Goal: Task Accomplishment & Management: Complete application form

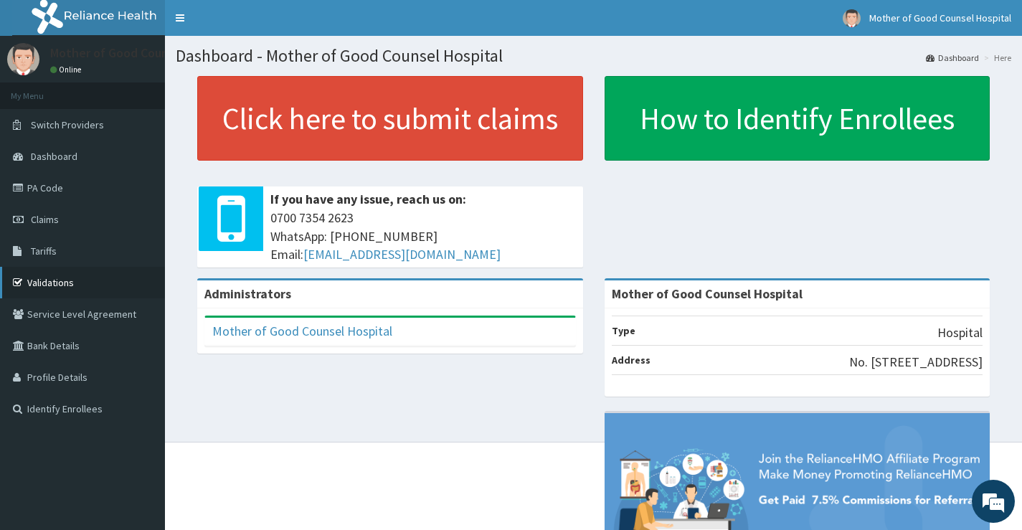
click at [61, 287] on link "Validations" at bounding box center [82, 283] width 165 height 32
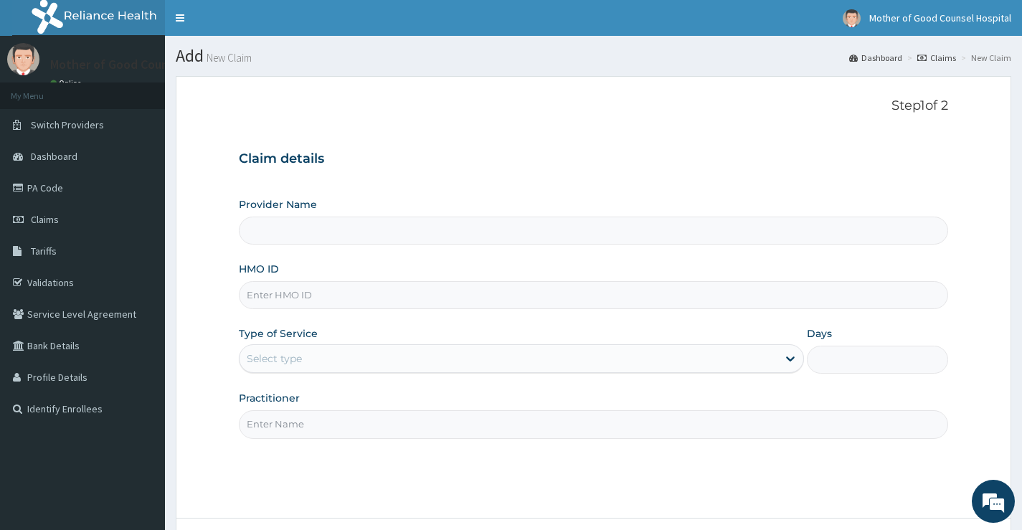
type input "Mother of Good Counsel Hospital"
click at [736, 297] on input "HMO ID" at bounding box center [593, 295] width 709 height 28
type input "ARM/10018/A"
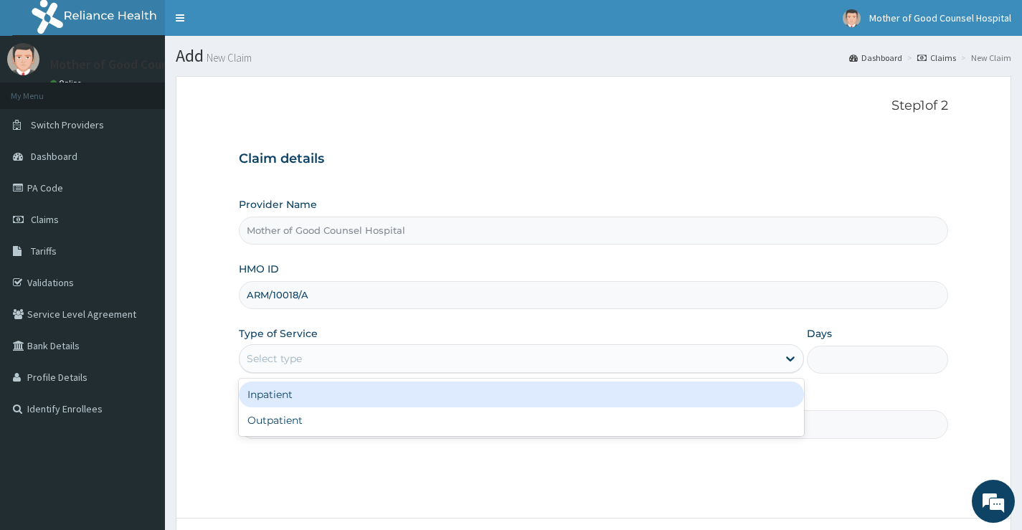
click at [776, 357] on div "Select type" at bounding box center [509, 358] width 538 height 23
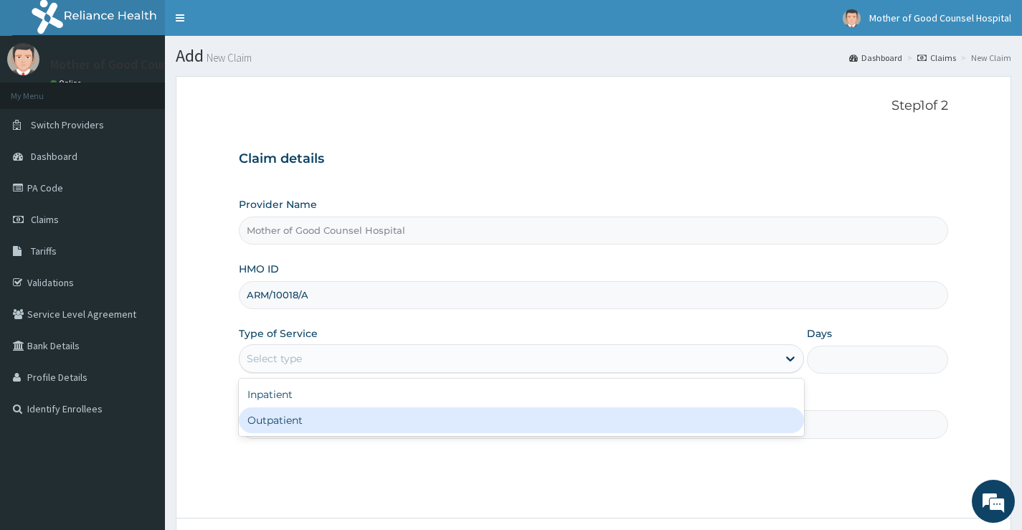
click at [538, 421] on div "Outpatient" at bounding box center [521, 420] width 565 height 26
type input "1"
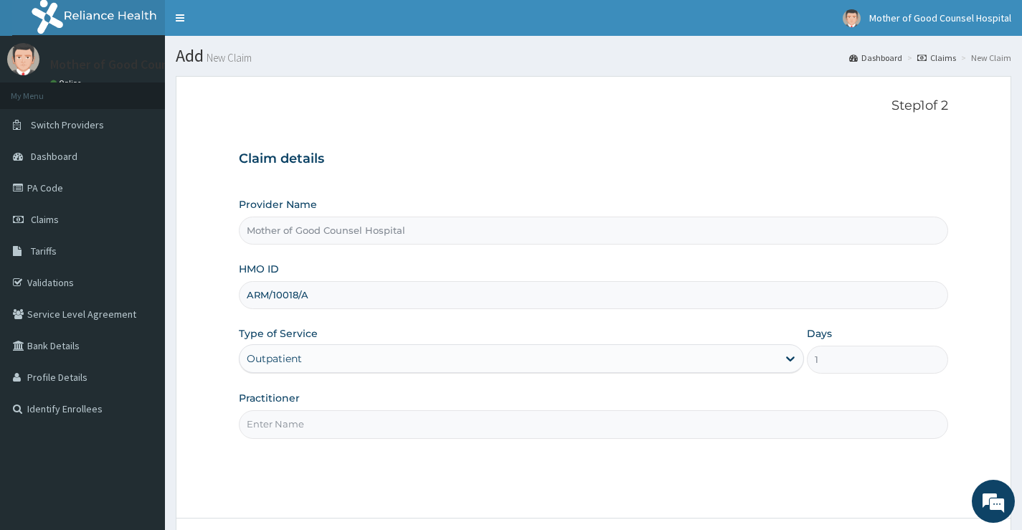
click at [620, 429] on input "Practitioner" at bounding box center [593, 424] width 709 height 28
type input "DR ESTHER"
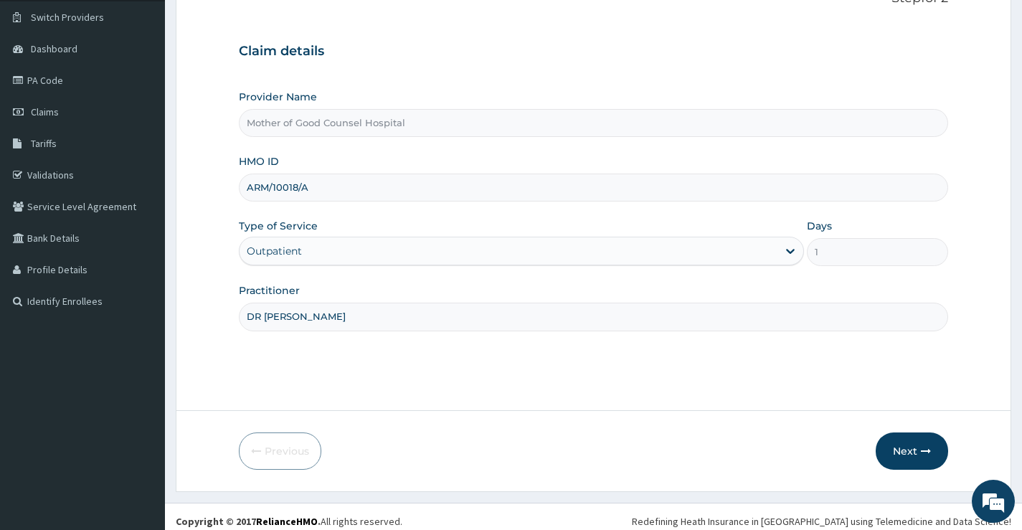
scroll to position [117, 0]
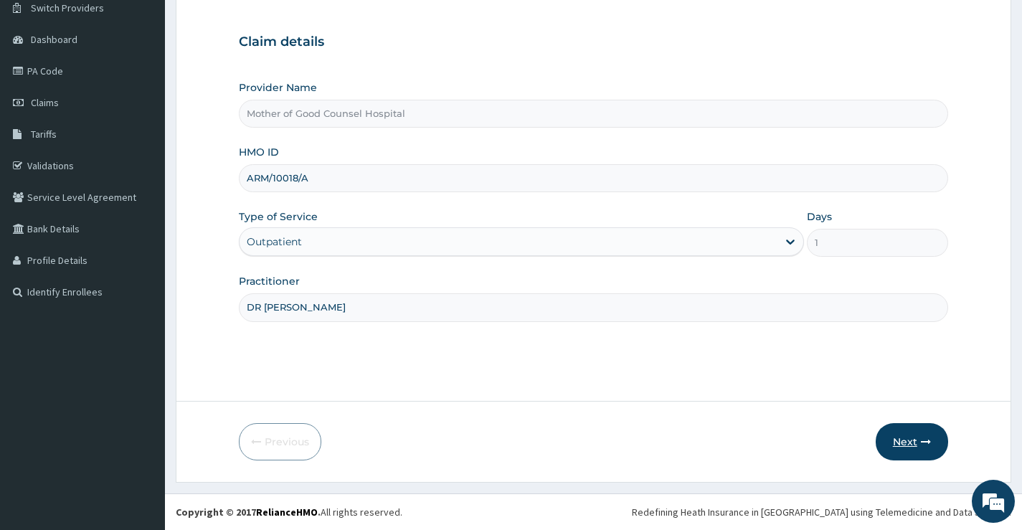
click at [899, 440] on button "Next" at bounding box center [912, 441] width 72 height 37
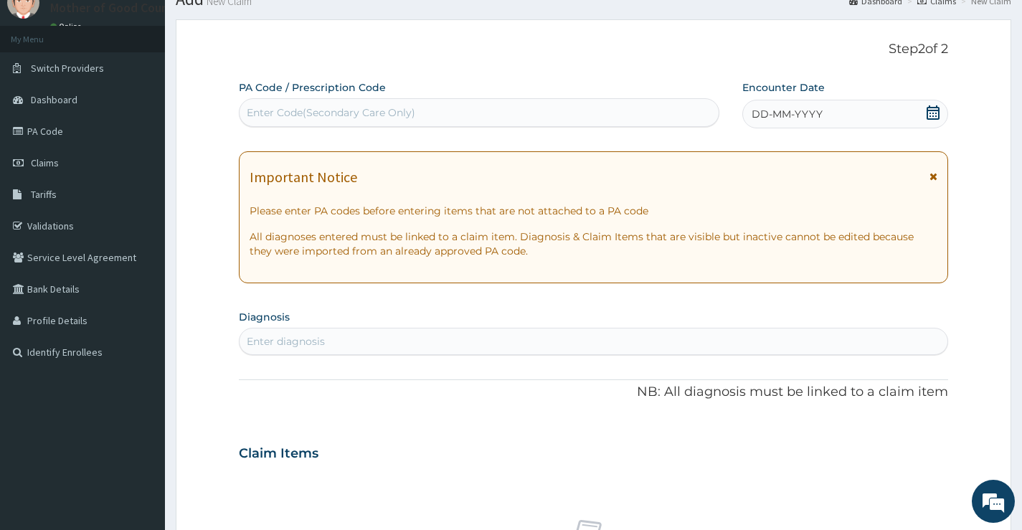
scroll to position [0, 0]
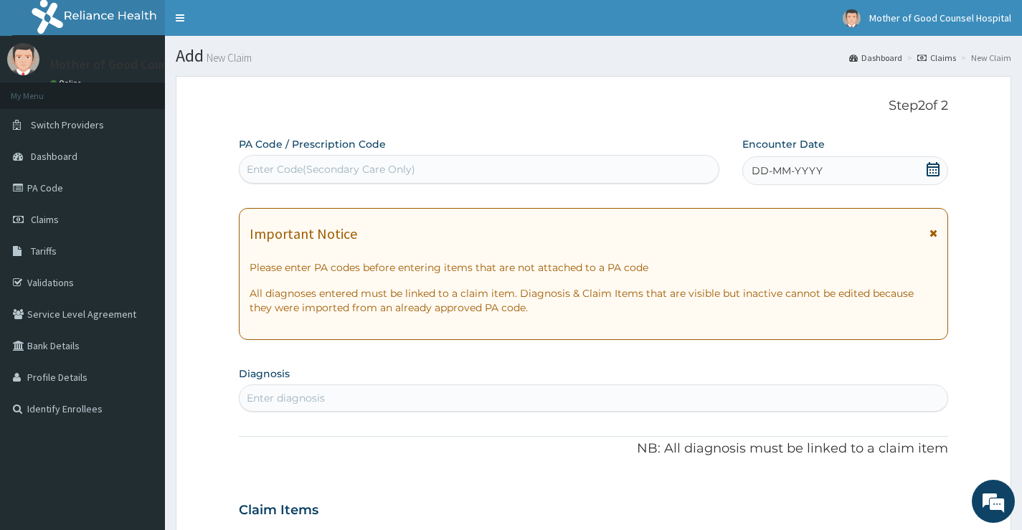
click at [818, 176] on span "DD-MM-YYYY" at bounding box center [787, 171] width 71 height 14
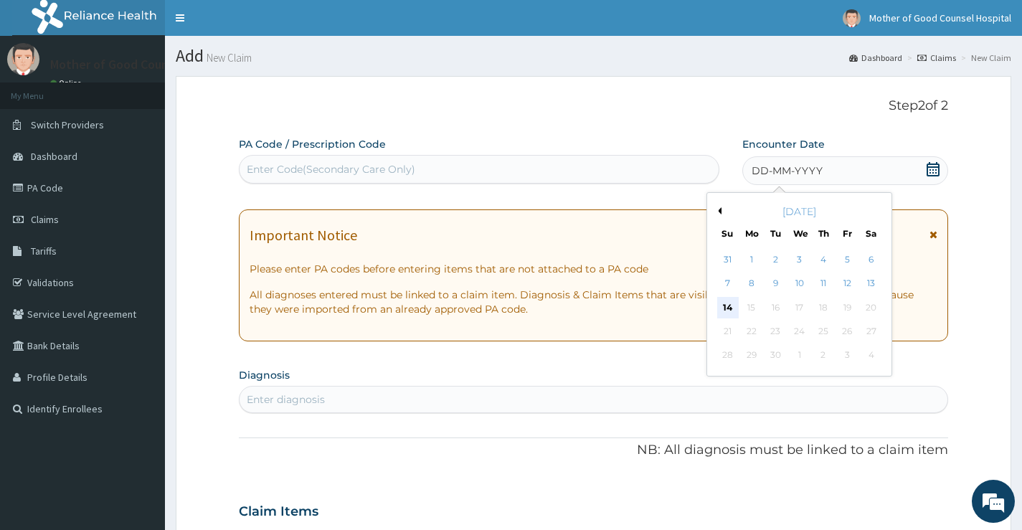
click at [724, 305] on div "14" at bounding box center [727, 308] width 22 height 22
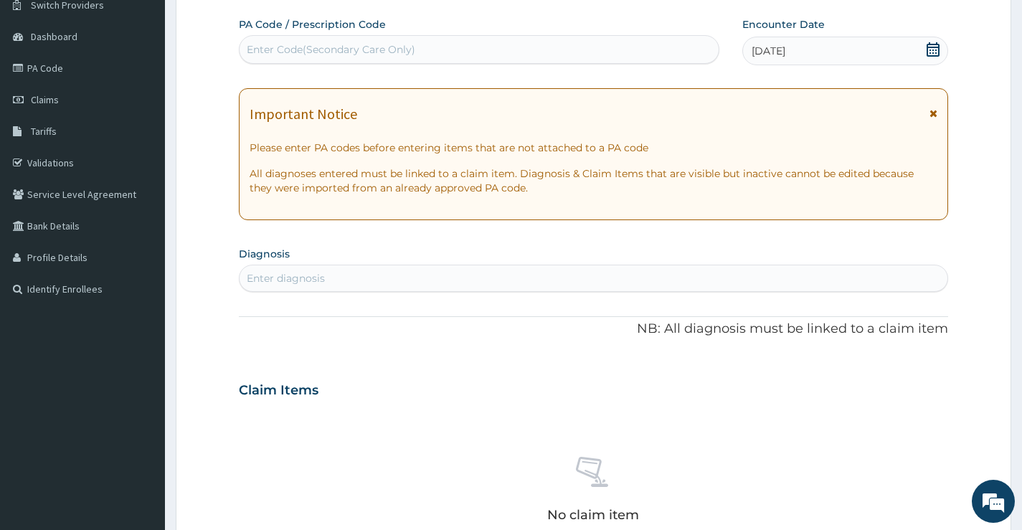
scroll to position [143, 0]
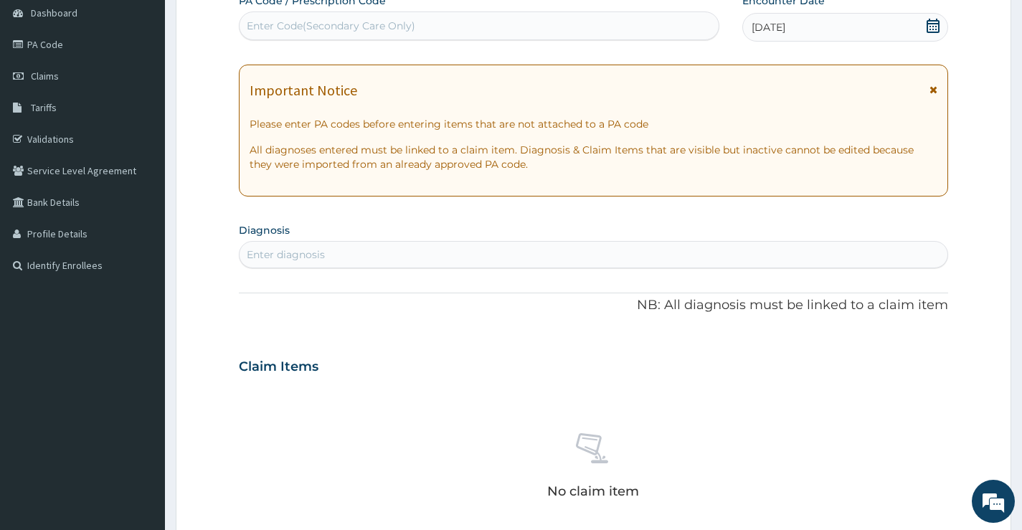
click at [749, 255] on div "Enter diagnosis" at bounding box center [594, 254] width 708 height 23
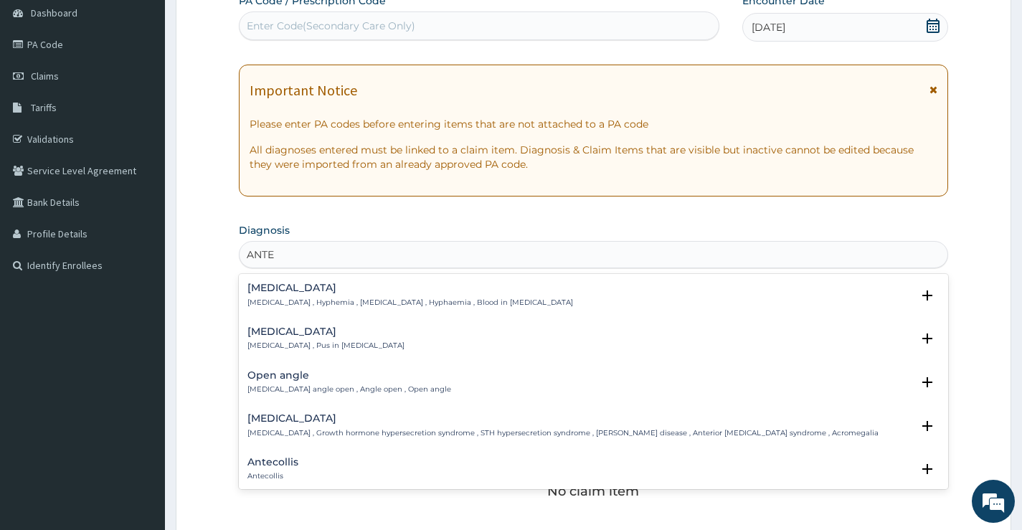
type input "ANTEN"
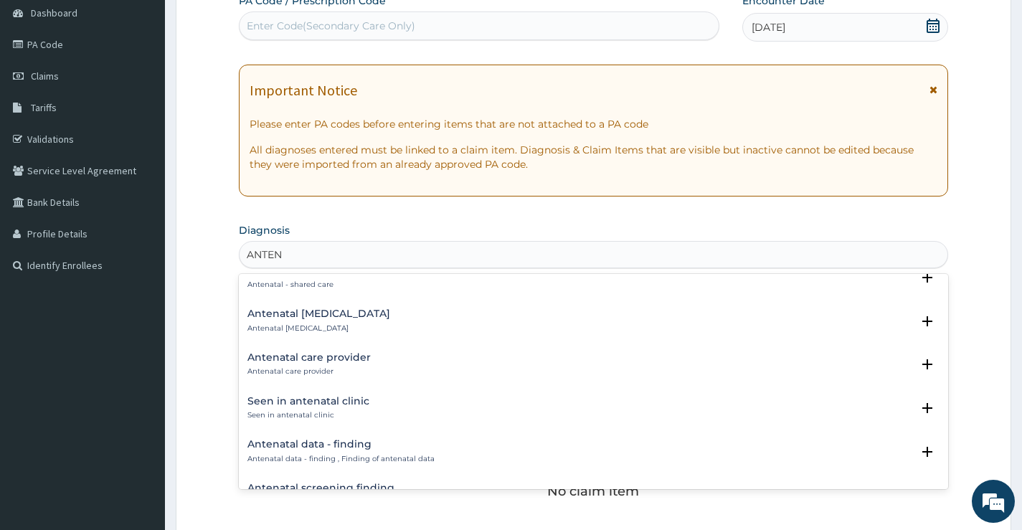
scroll to position [72, 0]
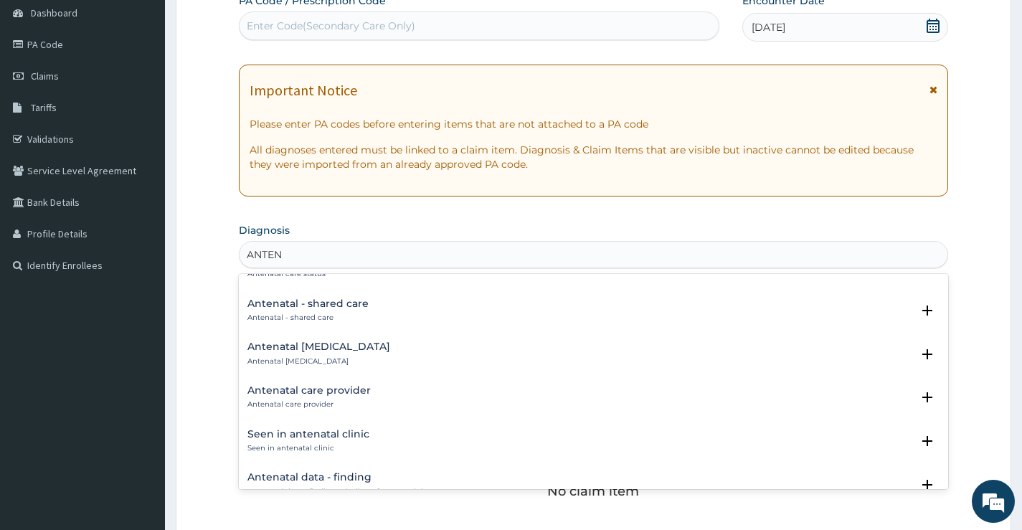
click at [316, 400] on p "Antenatal care provider" at bounding box center [308, 404] width 123 height 10
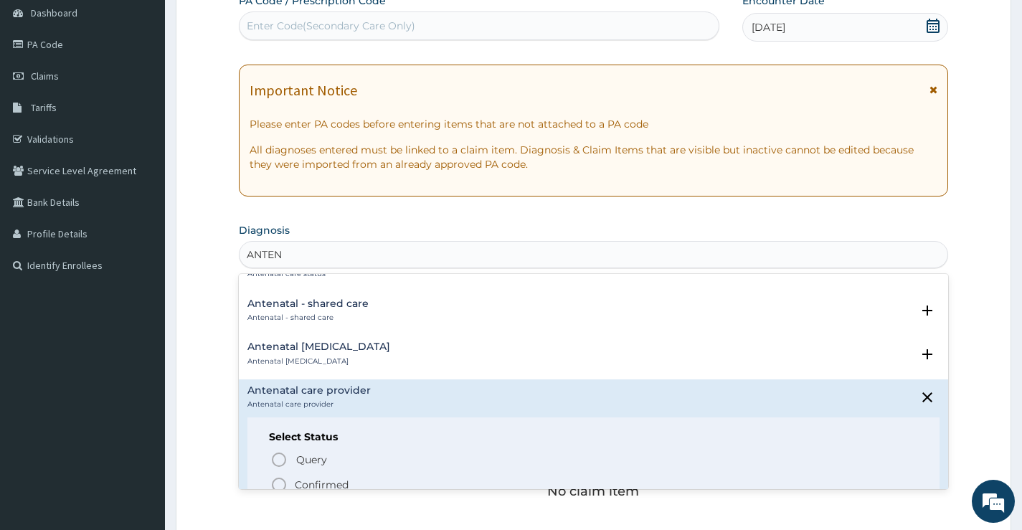
scroll to position [143, 0]
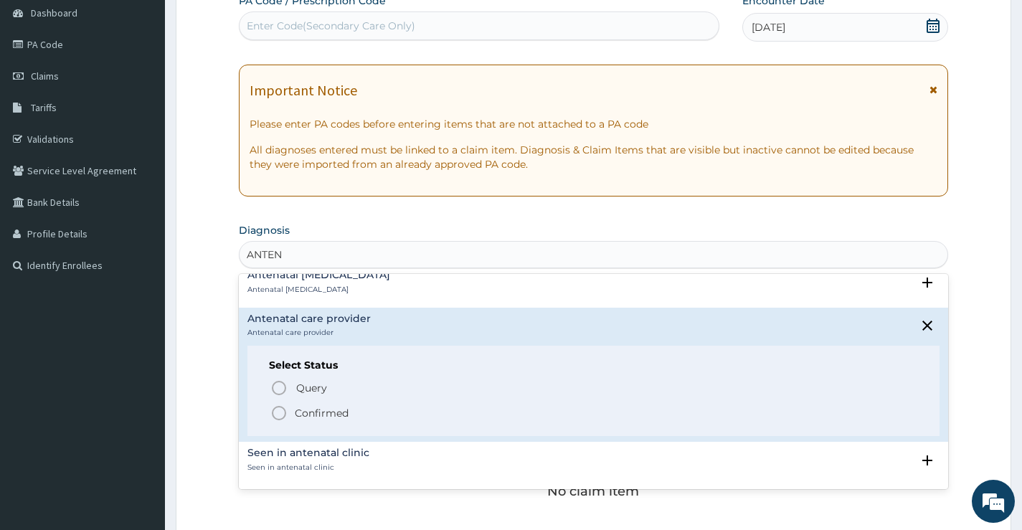
click at [280, 412] on icon "status option filled" at bounding box center [278, 412] width 17 height 17
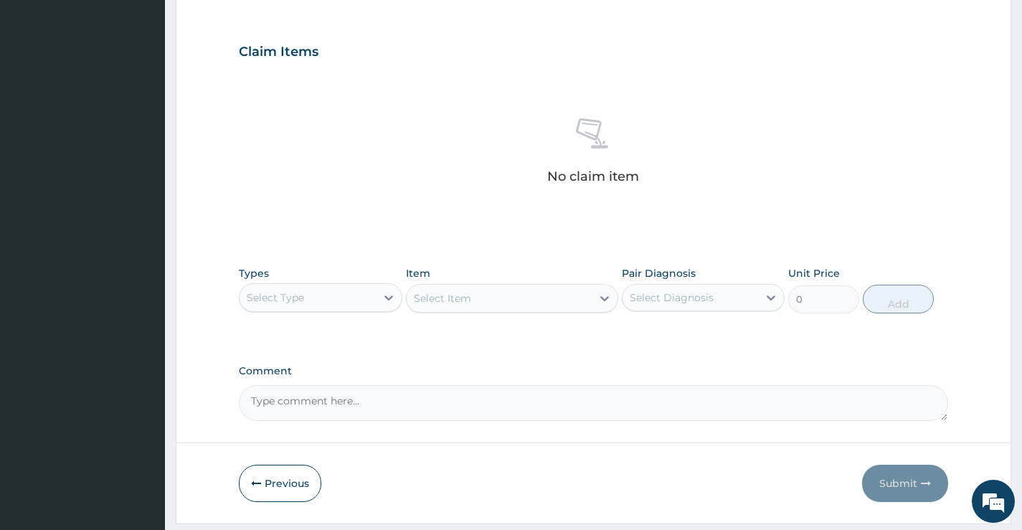
scroll to position [504, 0]
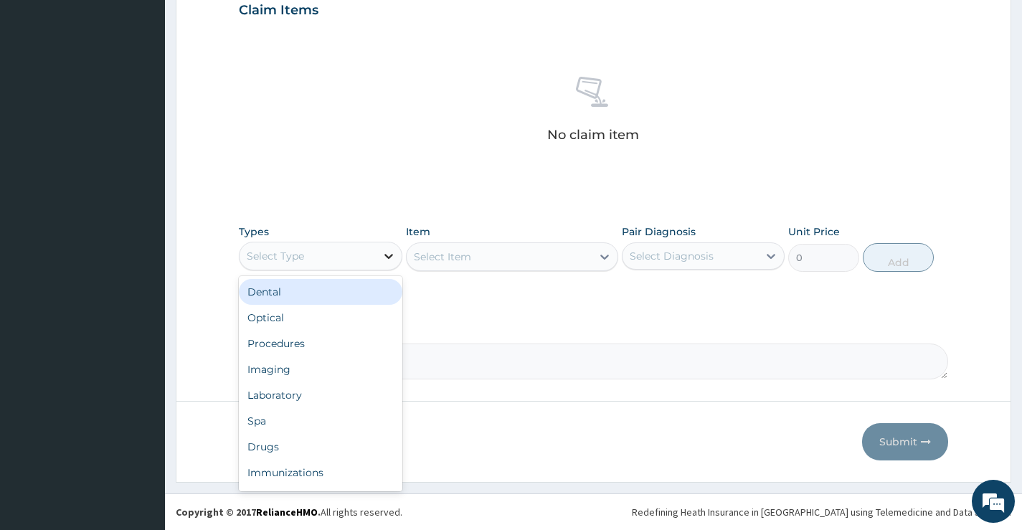
click at [384, 259] on icon at bounding box center [389, 256] width 14 height 14
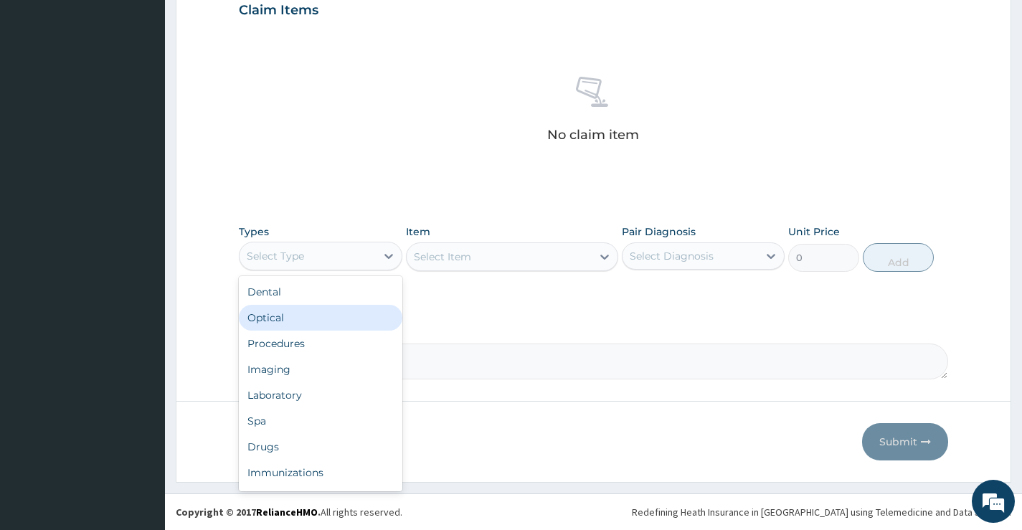
scroll to position [49, 0]
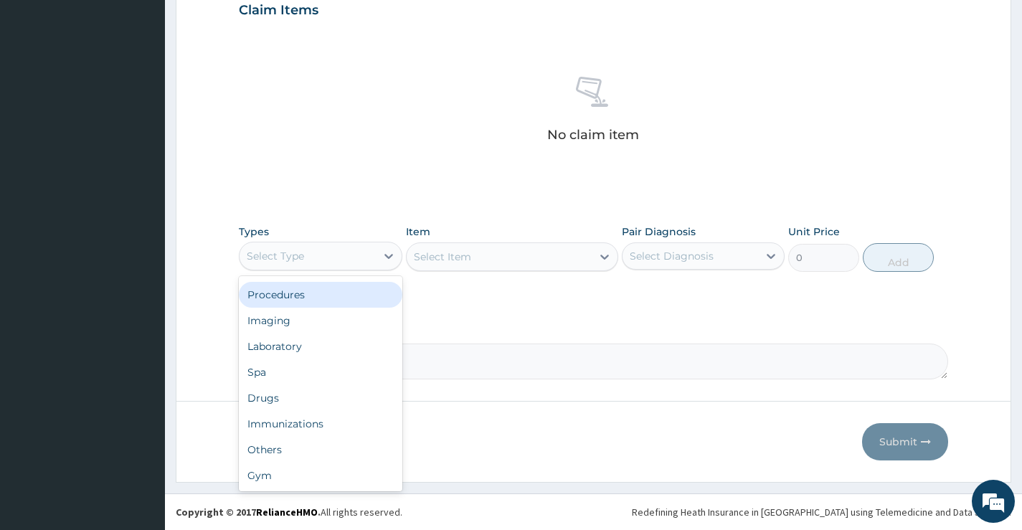
click at [331, 298] on div "Procedures" at bounding box center [320, 295] width 163 height 26
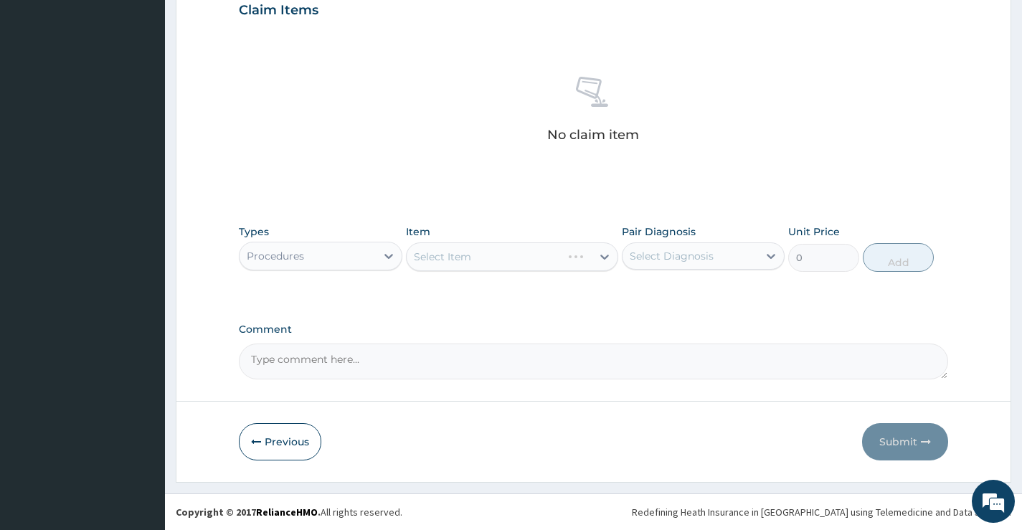
click at [602, 260] on div "Select Item" at bounding box center [512, 256] width 213 height 29
click at [604, 258] on icon at bounding box center [604, 257] width 9 height 5
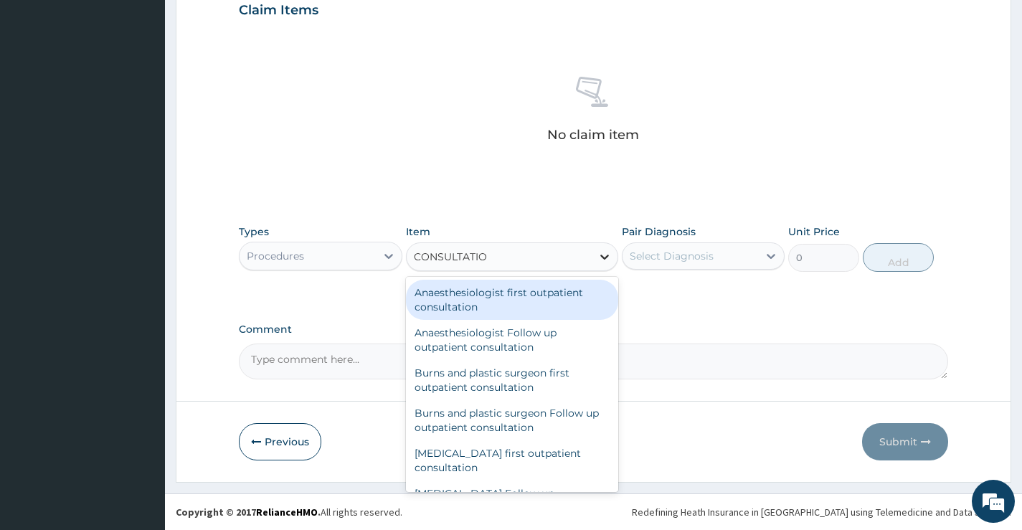
type input "CONSULTATION"
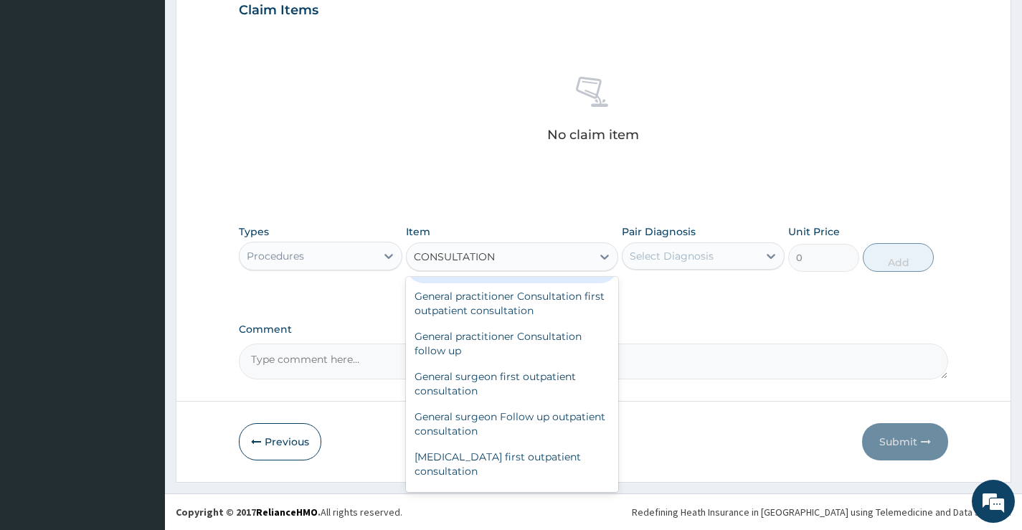
scroll to position [789, 0]
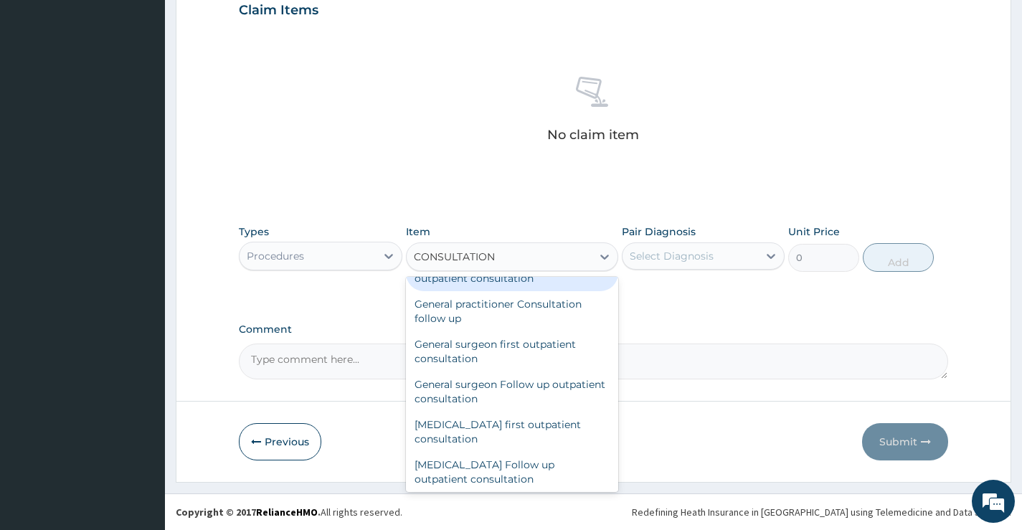
click at [531, 291] on div "General practitioner Consultation first outpatient consultation" at bounding box center [512, 271] width 213 height 40
type input "2640"
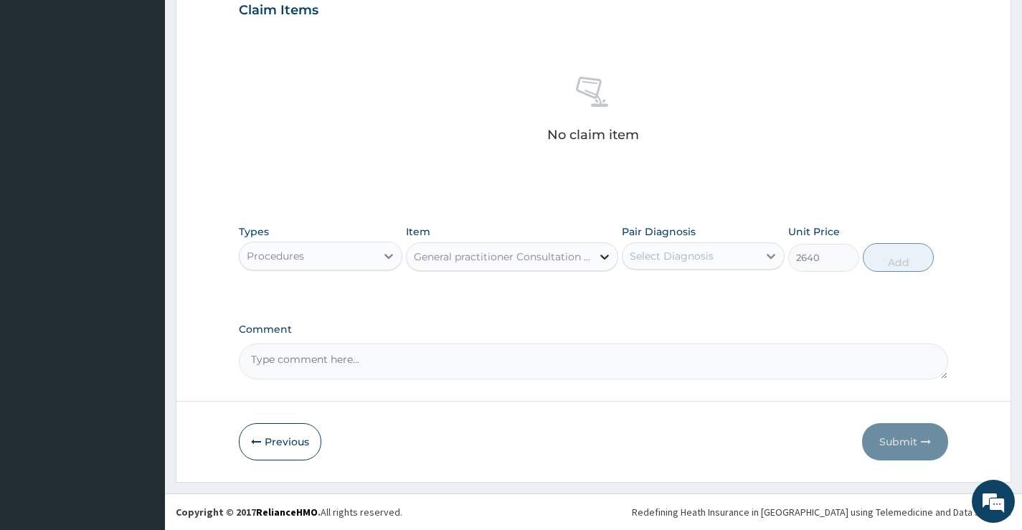
click at [605, 260] on icon at bounding box center [604, 257] width 14 height 14
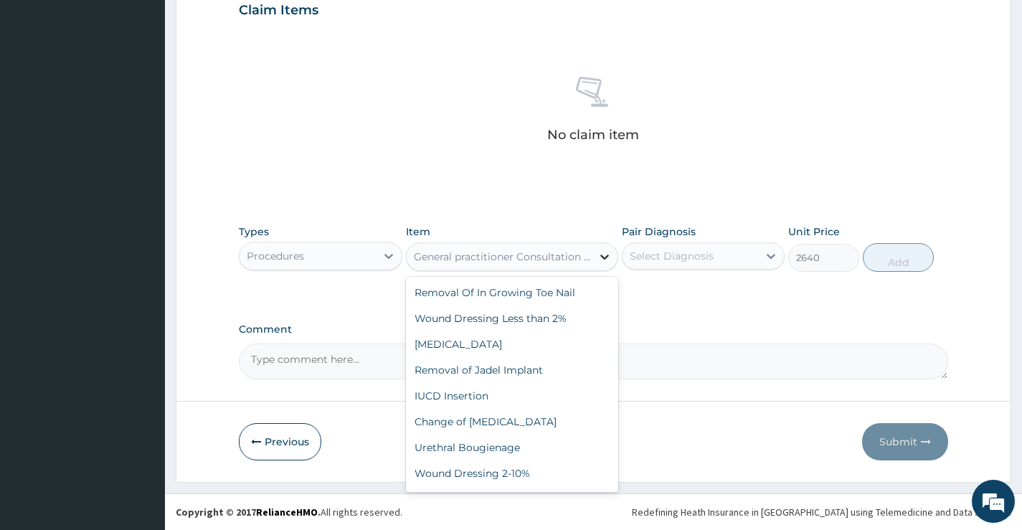
scroll to position [60286, 0]
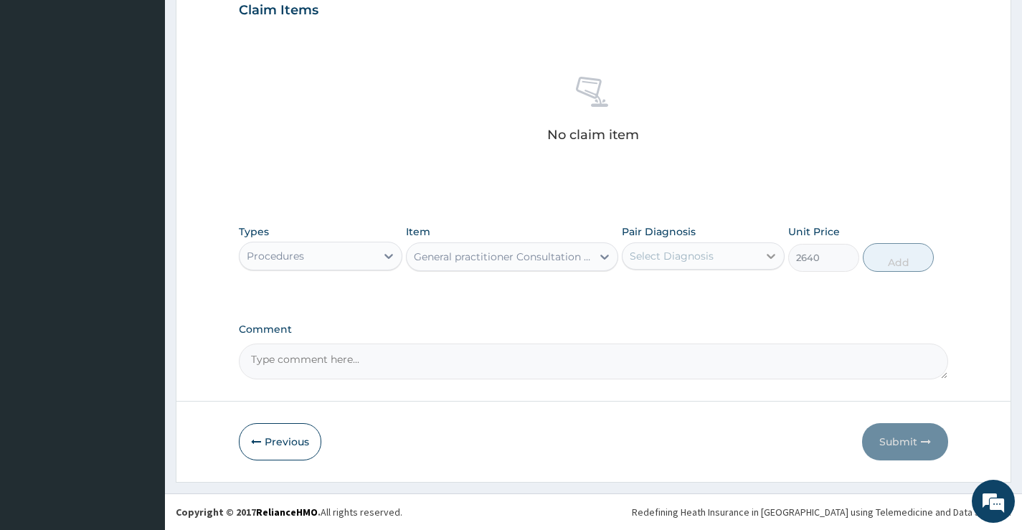
click at [770, 257] on icon at bounding box center [771, 256] width 9 height 5
click at [634, 290] on input "checkbox" at bounding box center [634, 291] width 9 height 9
checkbox input "true"
click at [914, 265] on button "Add" at bounding box center [898, 257] width 71 height 29
type input "0"
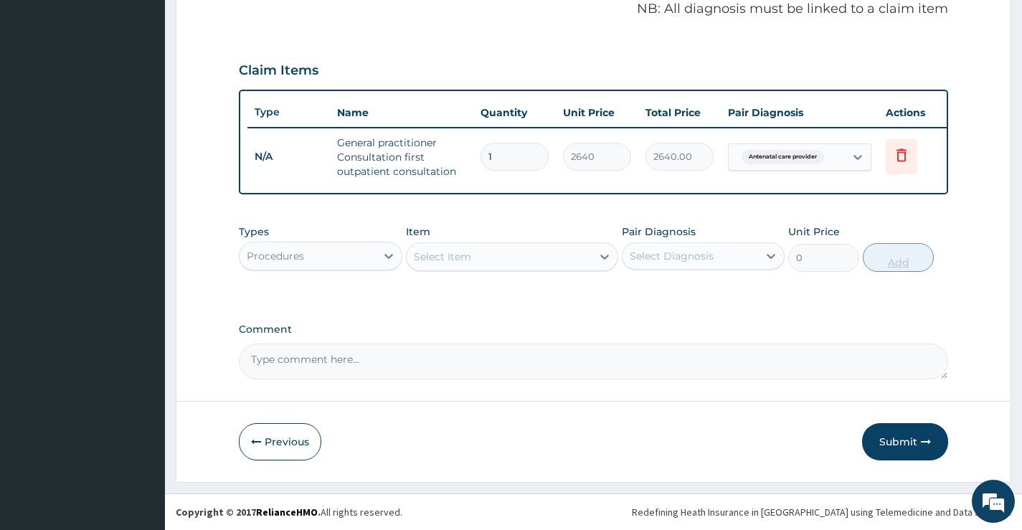
scroll to position [455, 0]
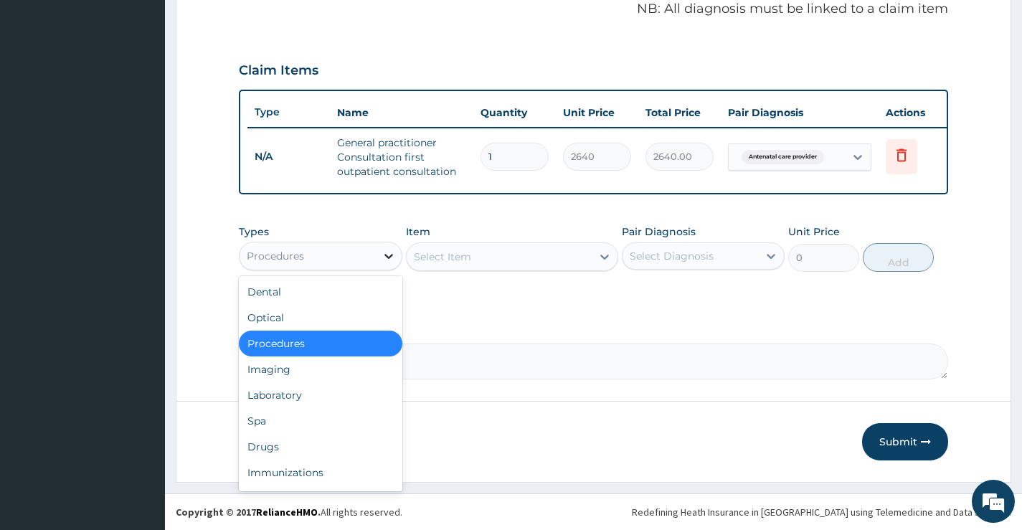
click at [387, 259] on icon at bounding box center [389, 256] width 14 height 14
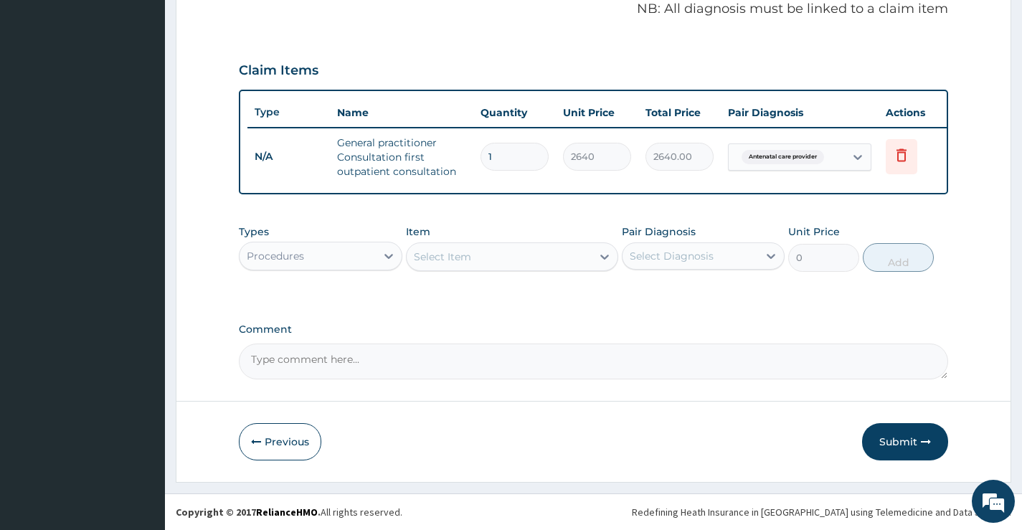
click at [603, 303] on div "PA Code / Prescription Code Enter Code(Secondary Care Only) Encounter Date 14-0…" at bounding box center [593, 36] width 709 height 686
click at [605, 259] on icon at bounding box center [604, 257] width 9 height 5
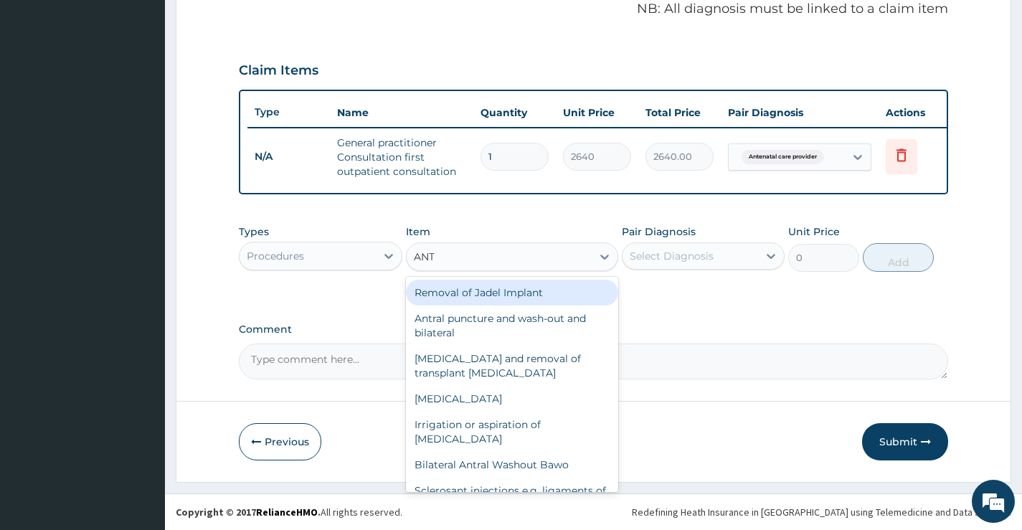
type input "ANTE"
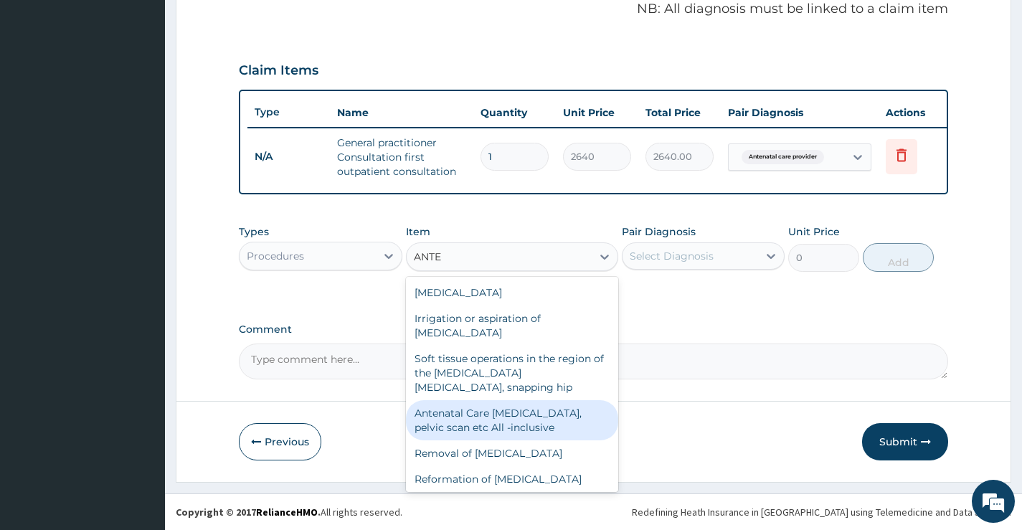
click at [484, 415] on div "Antenatal Care blood test, pelvic scan etc All -inclusive" at bounding box center [512, 420] width 213 height 40
type input "44000"
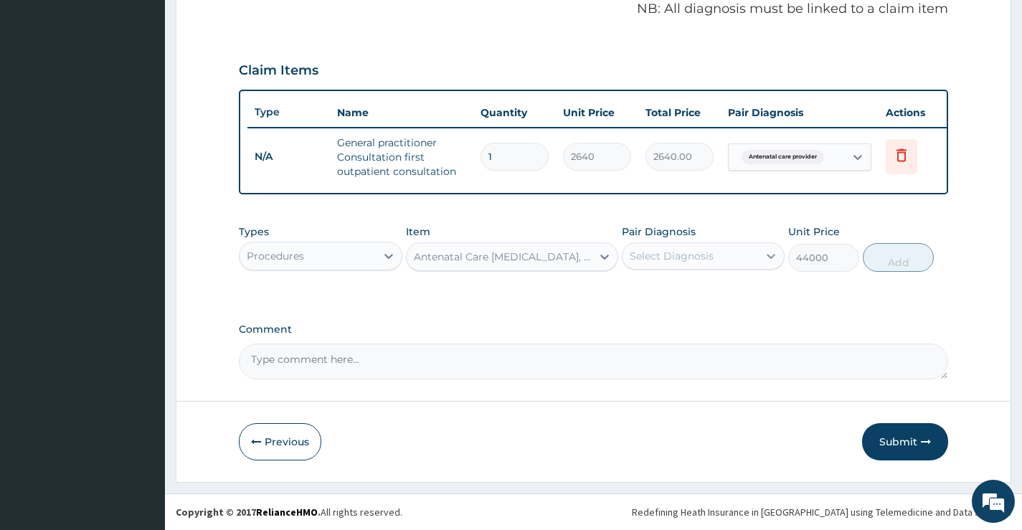
click at [777, 261] on icon at bounding box center [771, 256] width 14 height 14
click at [585, 288] on div "Types Procedures Item Antenatal Care blood test, pelvic scan etc All -inclusive…" at bounding box center [593, 258] width 709 height 83
click at [594, 257] on div at bounding box center [605, 257] width 26 height 26
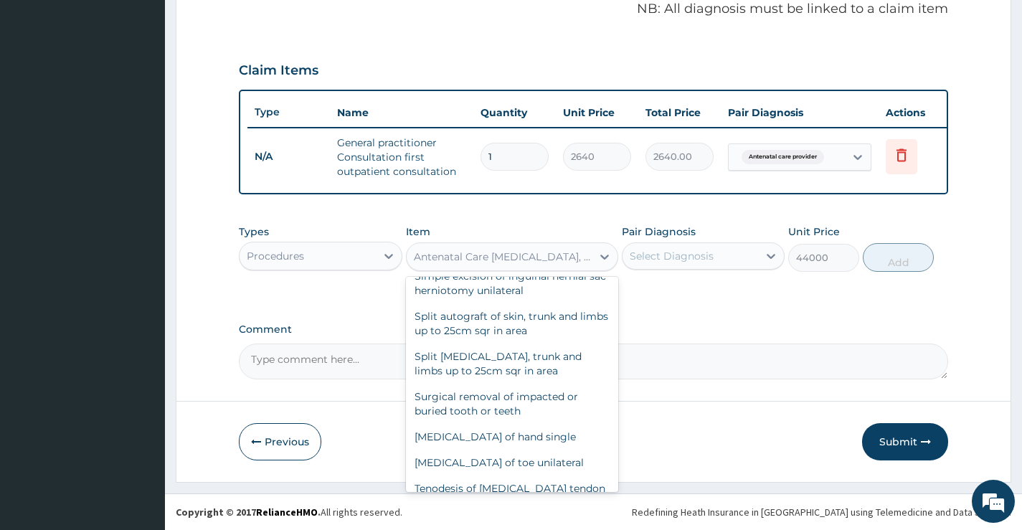
scroll to position [17556, 0]
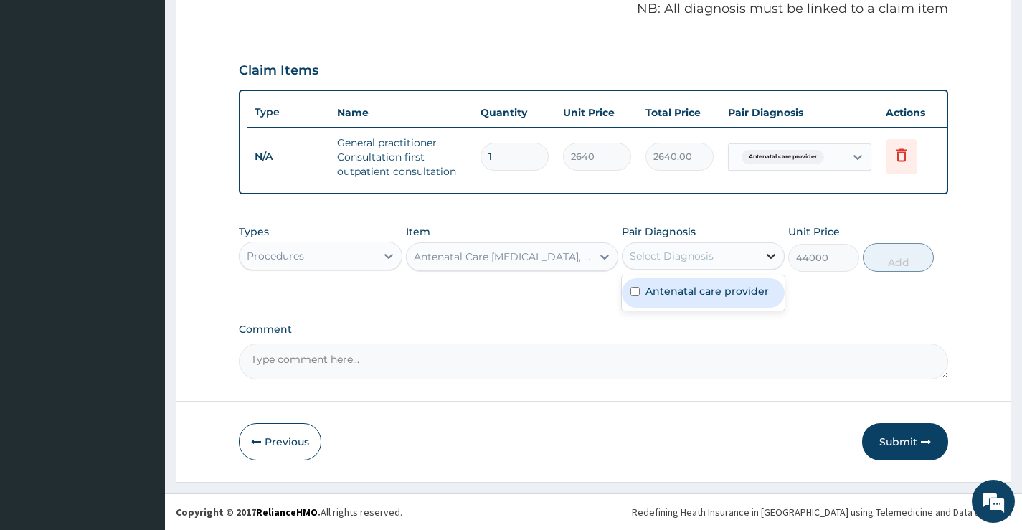
click at [770, 255] on icon at bounding box center [771, 256] width 14 height 14
click at [635, 291] on input "checkbox" at bounding box center [634, 291] width 9 height 9
checkbox input "true"
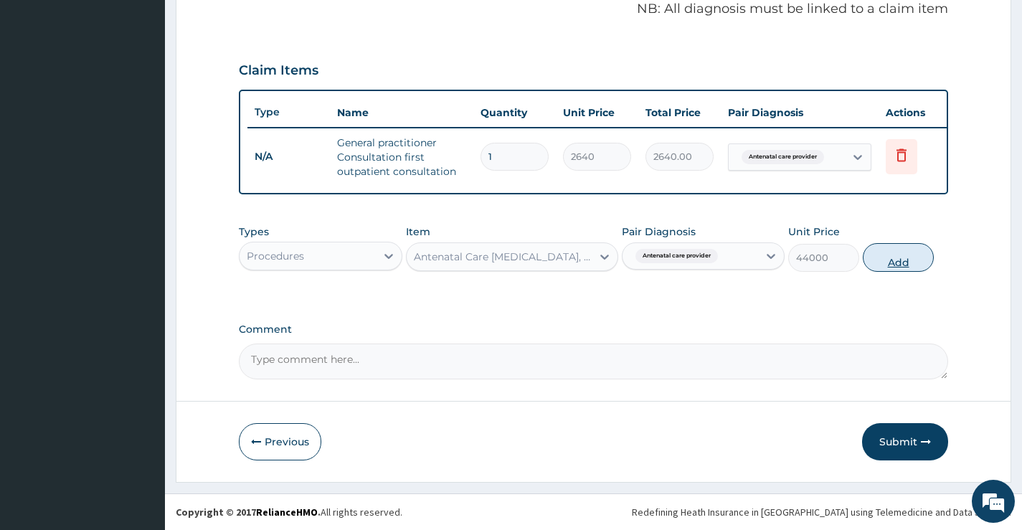
click at [890, 258] on button "Add" at bounding box center [898, 257] width 71 height 29
type input "0"
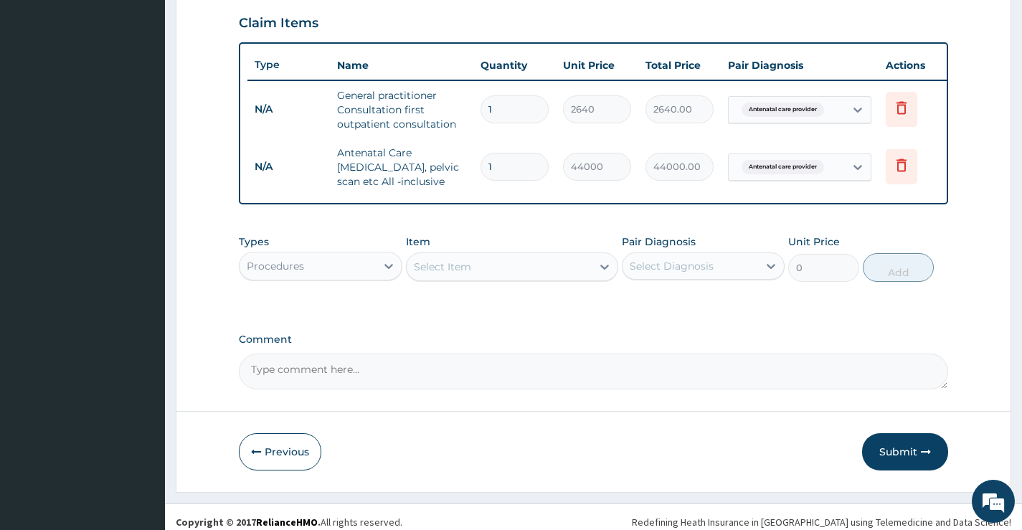
scroll to position [512, 0]
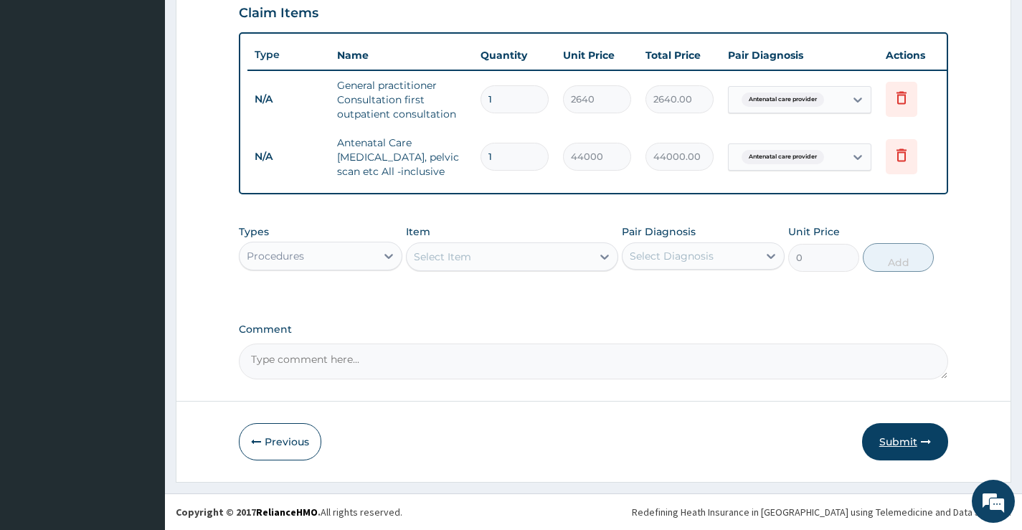
click at [899, 440] on button "Submit" at bounding box center [905, 441] width 86 height 37
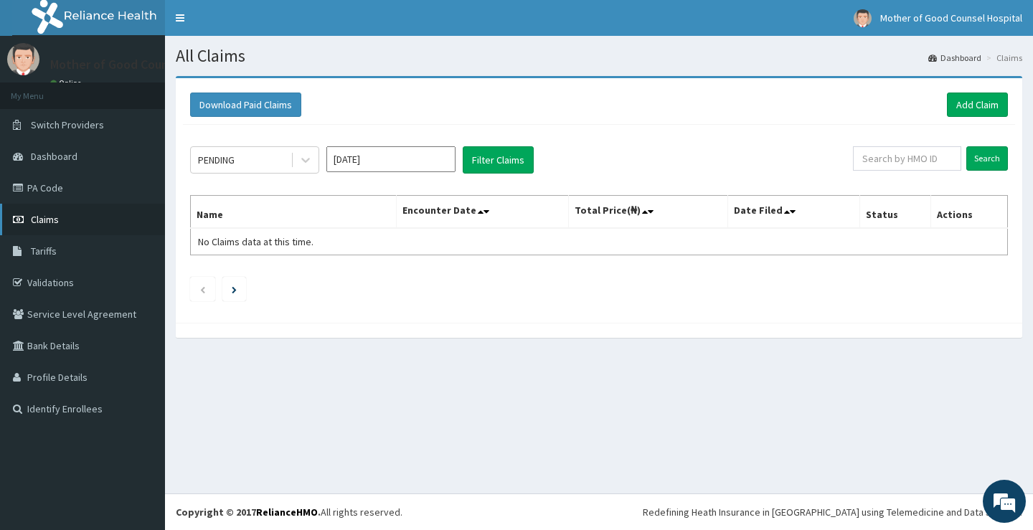
click at [53, 214] on span "Claims" at bounding box center [45, 219] width 28 height 13
click at [67, 220] on link "Claims" at bounding box center [82, 220] width 165 height 32
click at [44, 158] on span "Dashboard" at bounding box center [54, 156] width 47 height 13
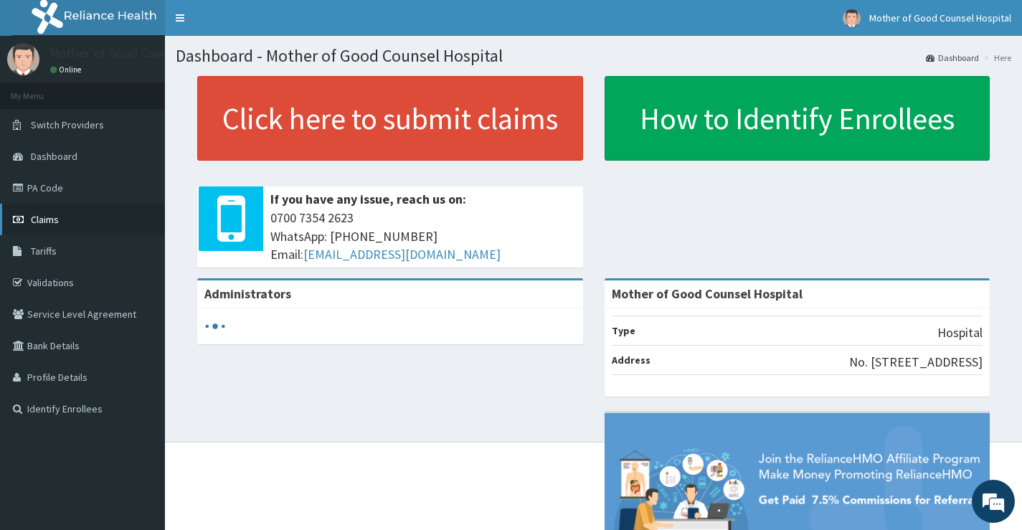
click at [47, 219] on span "Claims" at bounding box center [45, 219] width 28 height 13
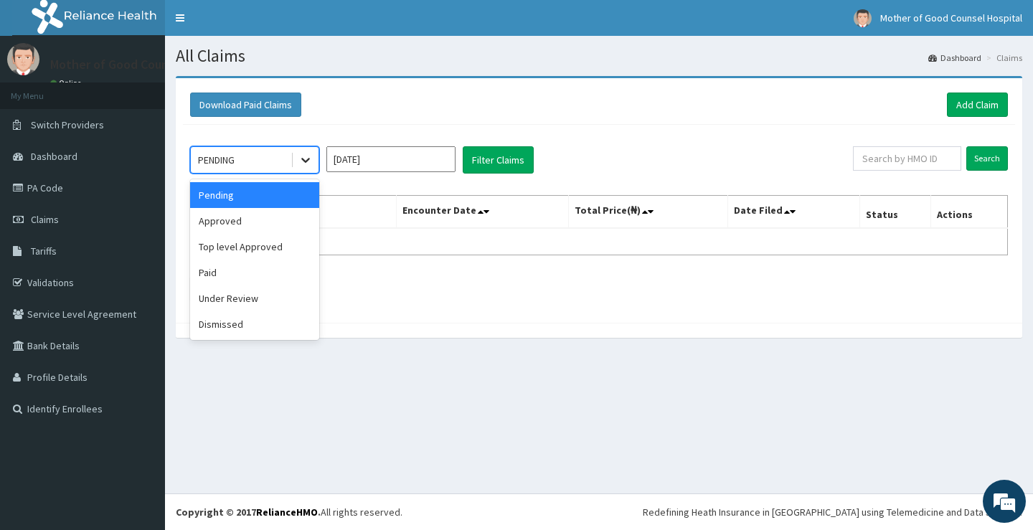
click at [299, 164] on icon at bounding box center [305, 160] width 14 height 14
click at [252, 224] on div "Approved" at bounding box center [254, 221] width 129 height 26
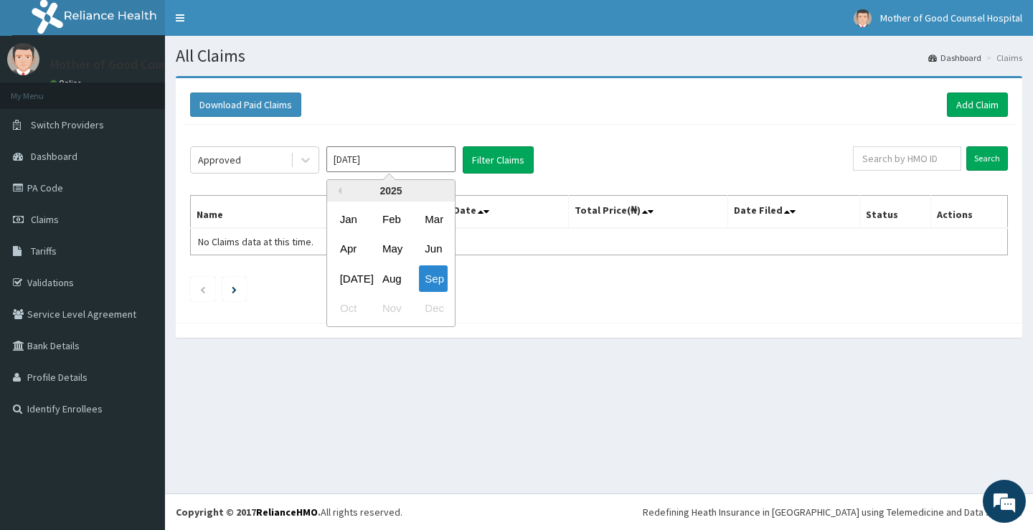
click at [430, 166] on input "[DATE]" at bounding box center [390, 159] width 129 height 26
click at [391, 273] on div "Aug" at bounding box center [391, 278] width 29 height 27
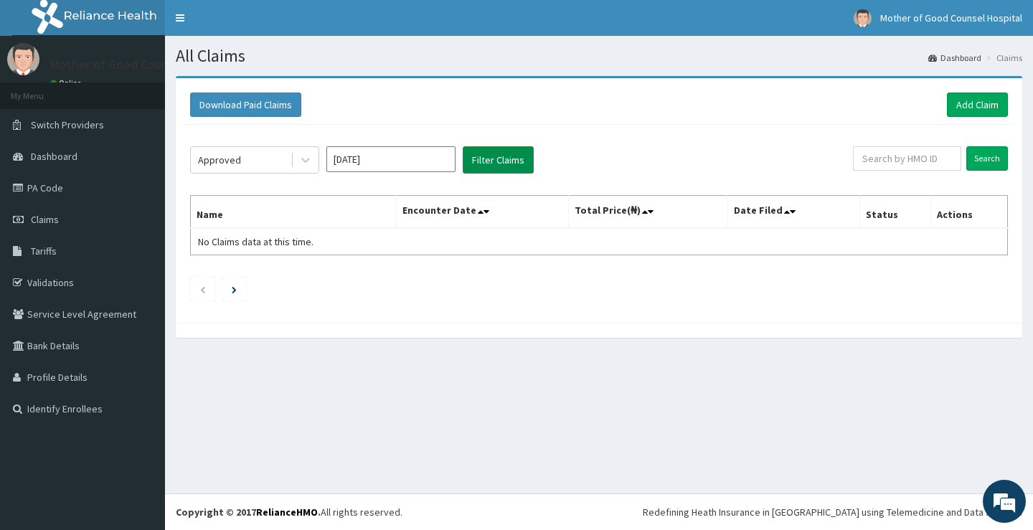
click at [494, 164] on button "Filter Claims" at bounding box center [498, 159] width 71 height 27
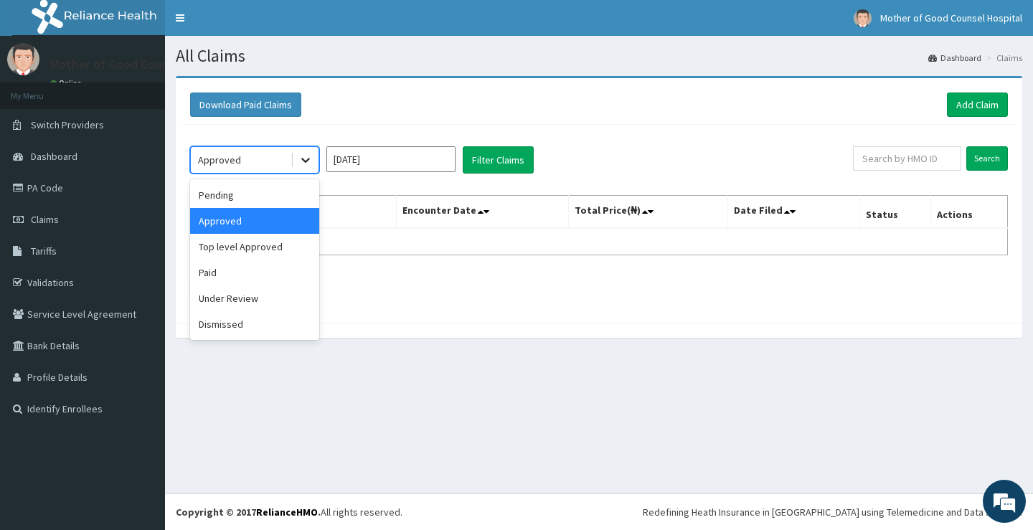
click at [301, 164] on icon at bounding box center [305, 160] width 14 height 14
click at [267, 197] on div "Pending" at bounding box center [254, 195] width 129 height 26
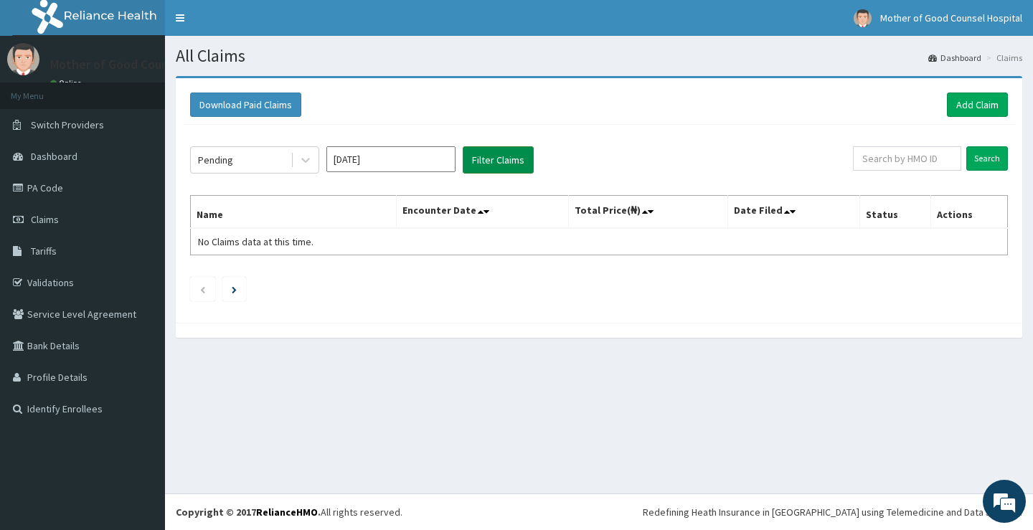
click at [486, 162] on button "Filter Claims" at bounding box center [498, 159] width 71 height 27
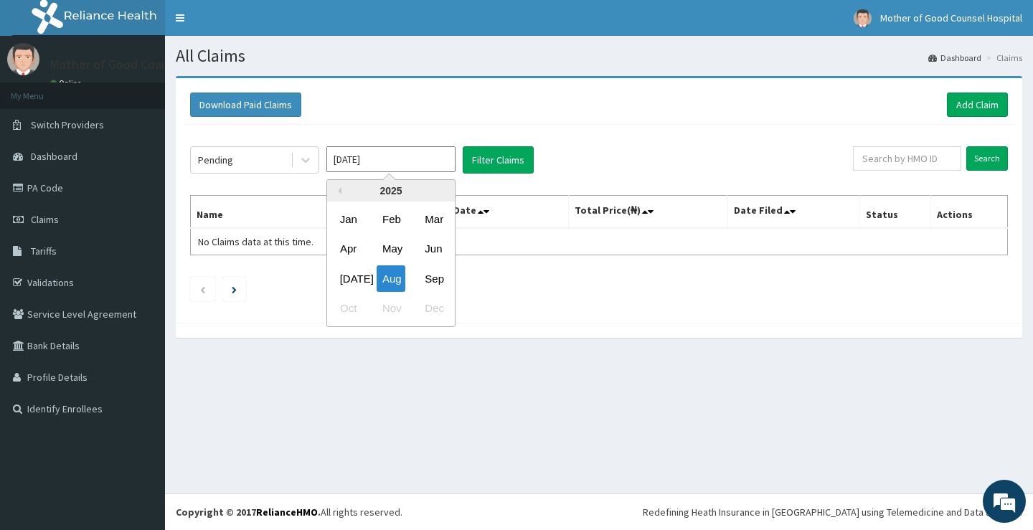
click at [422, 165] on input "[DATE]" at bounding box center [390, 159] width 129 height 26
click at [431, 278] on div "Sep" at bounding box center [433, 278] width 29 height 27
type input "[DATE]"
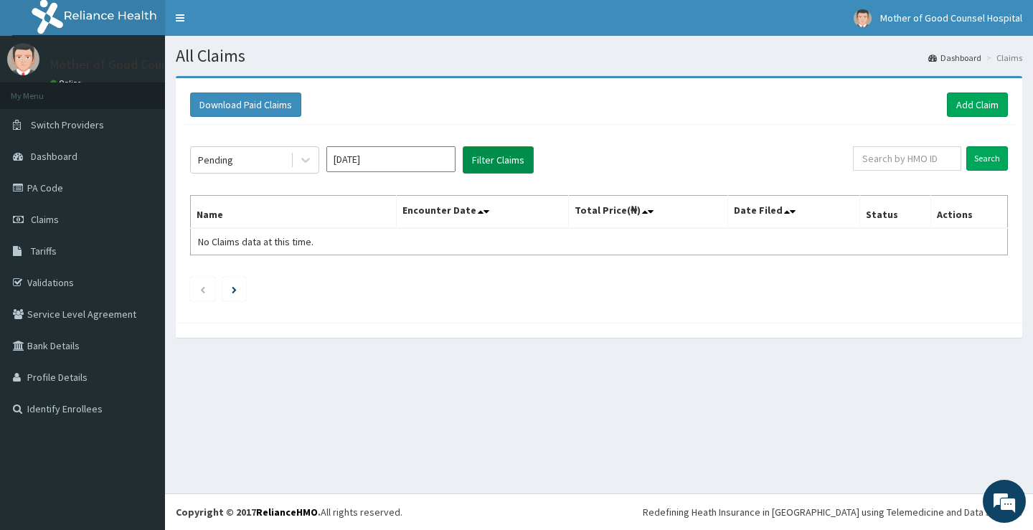
click at [514, 158] on button "Filter Claims" at bounding box center [498, 159] width 71 height 27
click at [56, 182] on link "PA Code" at bounding box center [82, 188] width 165 height 32
